Goal: Task Accomplishment & Management: Complete application form

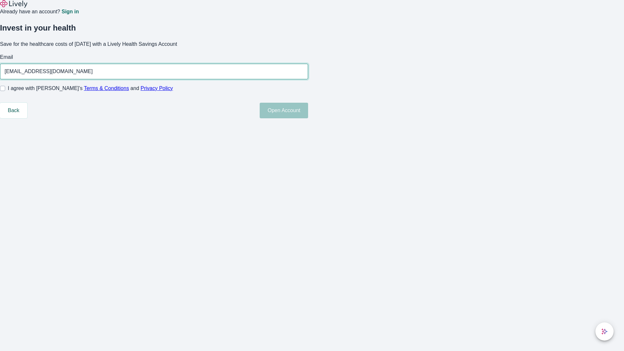
type input "[EMAIL_ADDRESS][DOMAIN_NAME]"
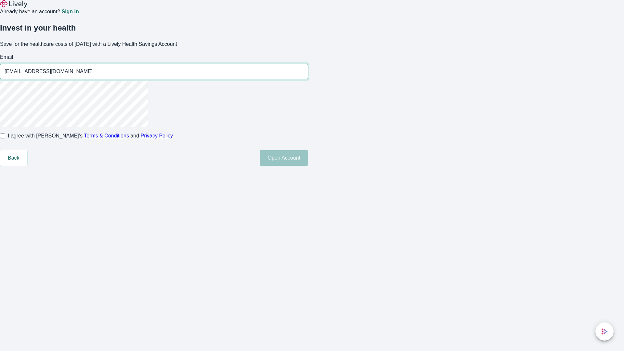
click at [5, 138] on input "I agree with Lively’s Terms & Conditions and Privacy Policy" at bounding box center [2, 135] width 5 height 5
checkbox input "true"
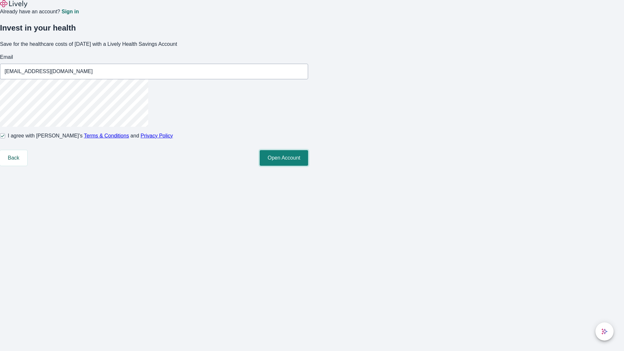
click at [308, 166] on button "Open Account" at bounding box center [284, 158] width 48 height 16
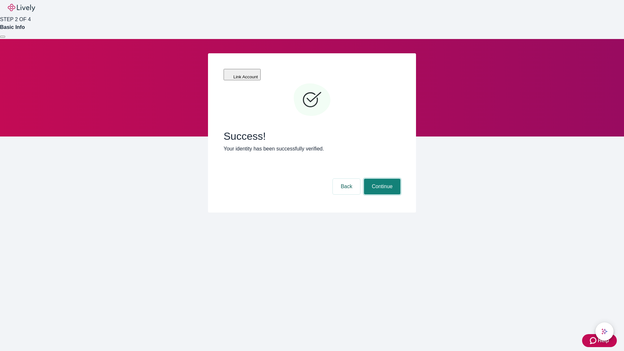
click at [381, 179] on button "Continue" at bounding box center [382, 187] width 36 height 16
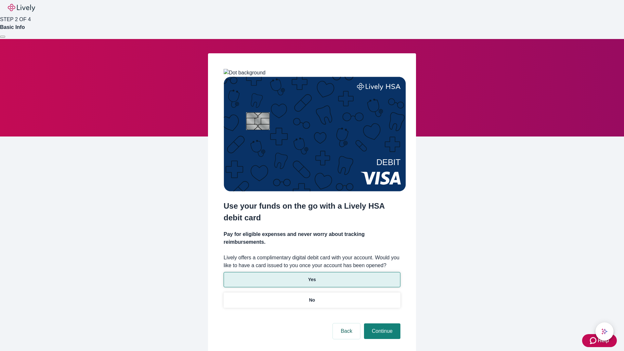
click at [312, 276] on p "Yes" at bounding box center [312, 279] width 8 height 7
click at [381, 323] on button "Continue" at bounding box center [382, 331] width 36 height 16
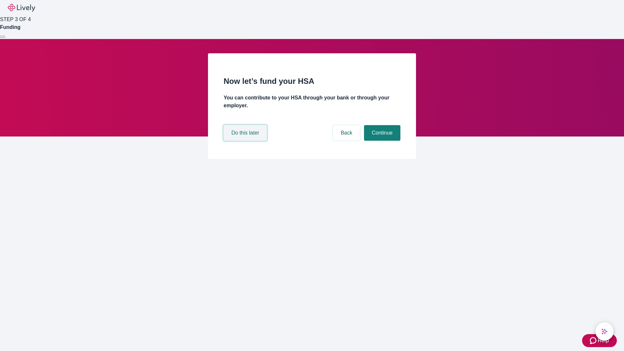
click at [246, 141] on button "Do this later" at bounding box center [245, 133] width 43 height 16
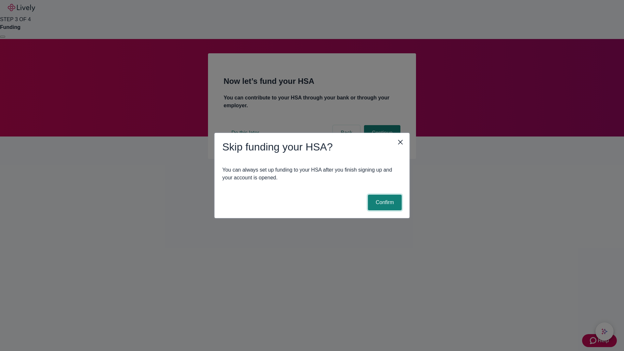
click at [384, 202] on button "Confirm" at bounding box center [385, 203] width 34 height 16
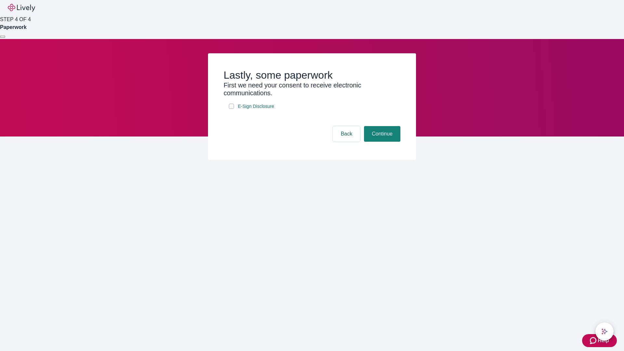
click at [231, 109] on input "E-Sign Disclosure" at bounding box center [231, 106] width 5 height 5
checkbox input "true"
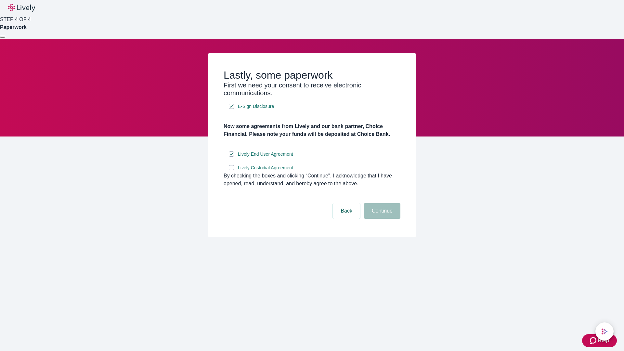
click at [231, 170] on input "Lively Custodial Agreement" at bounding box center [231, 167] width 5 height 5
checkbox input "true"
click at [381, 219] on button "Continue" at bounding box center [382, 211] width 36 height 16
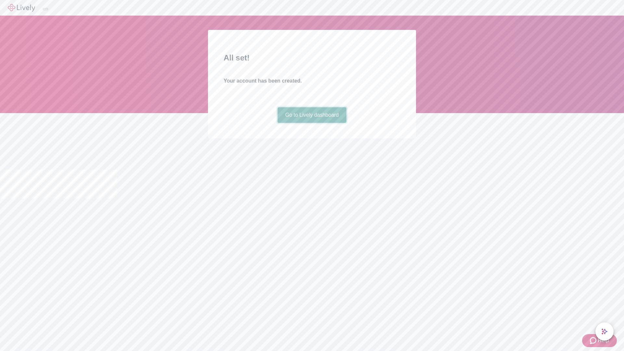
click at [312, 123] on link "Go to Lively dashboard" at bounding box center [312, 115] width 69 height 16
